Goal: Information Seeking & Learning: Learn about a topic

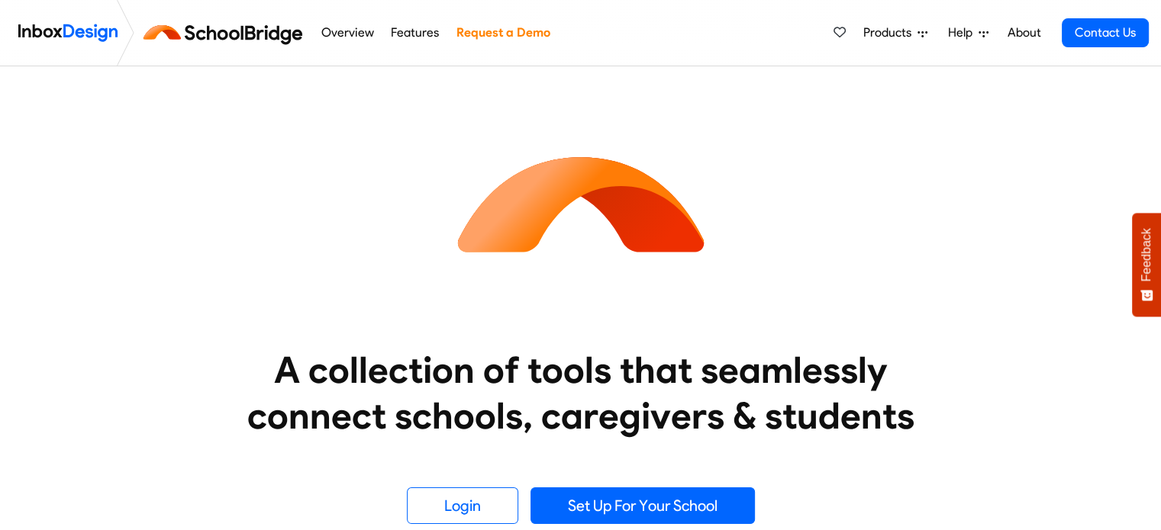
click at [362, 26] on link "Overview" at bounding box center [347, 33] width 61 height 31
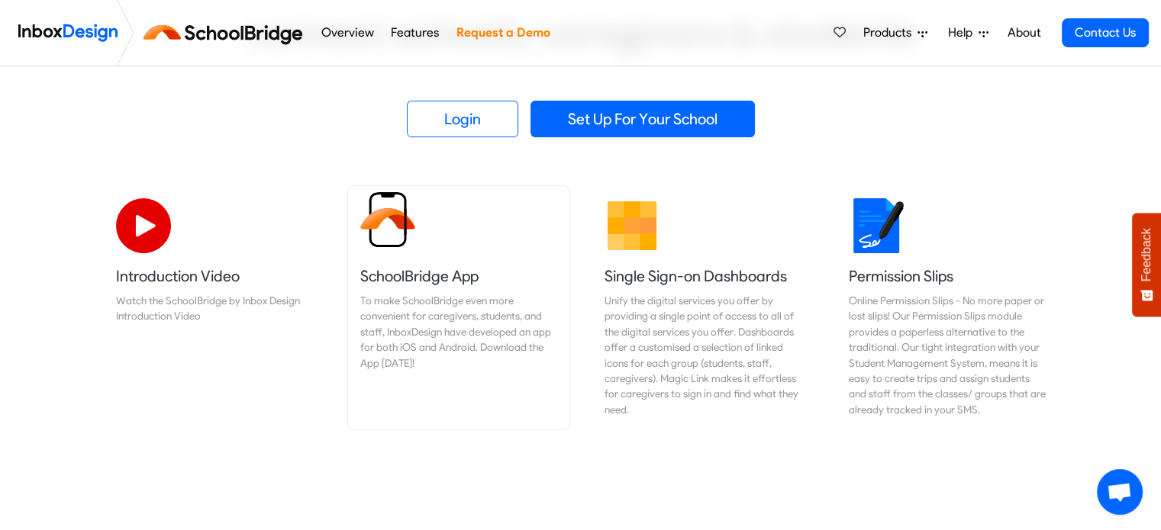
scroll to position [234, 0]
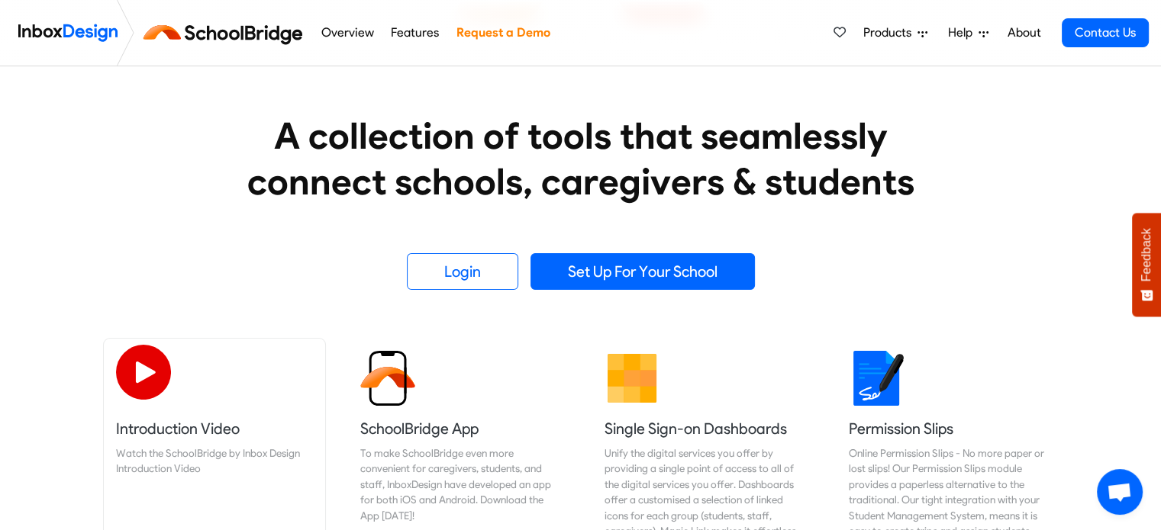
click at [159, 387] on img at bounding box center [143, 372] width 55 height 55
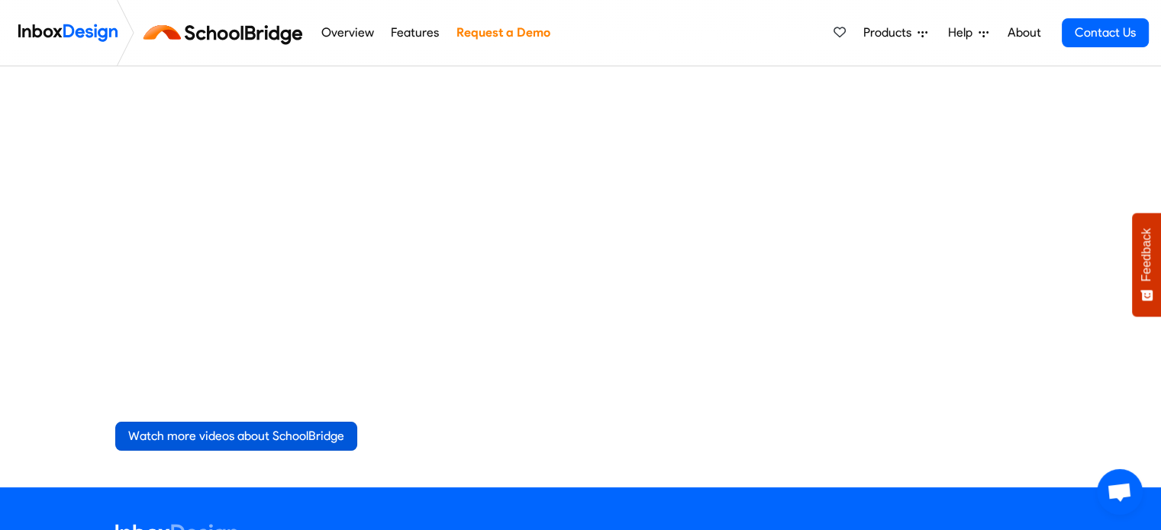
scroll to position [305, 0]
